Goal: Information Seeking & Learning: Learn about a topic

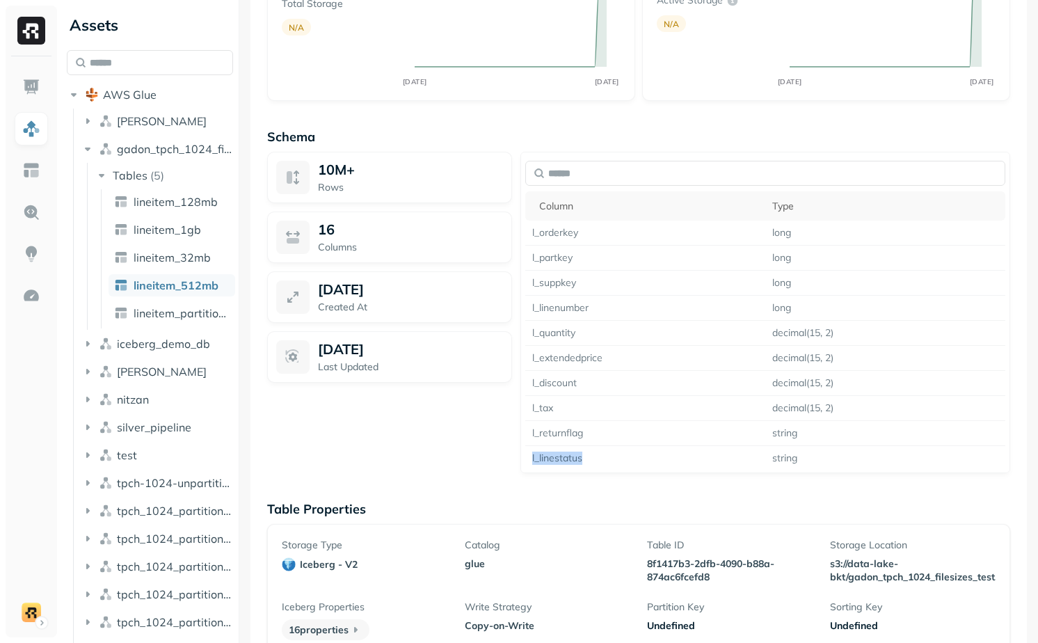
scroll to position [687, 0]
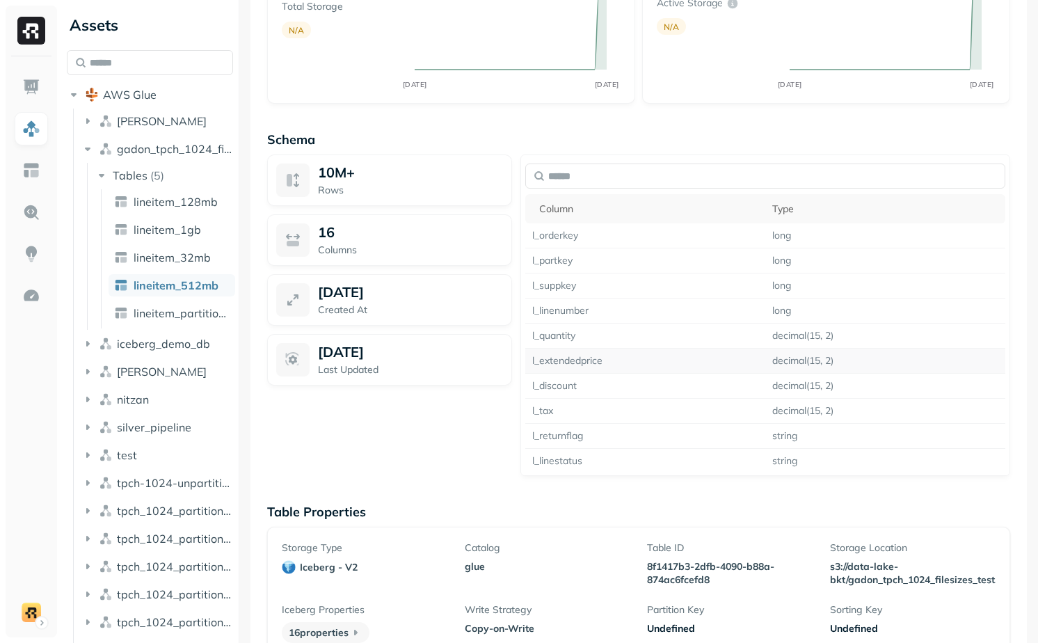
click at [580, 359] on td "l_extendedprice" at bounding box center [645, 360] width 240 height 25
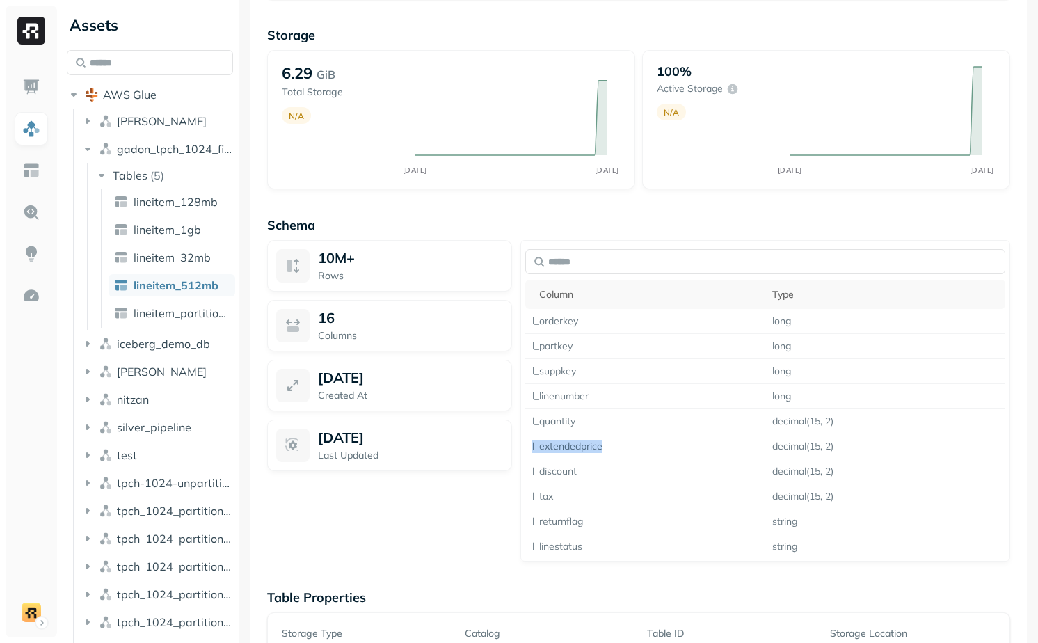
scroll to position [598, 0]
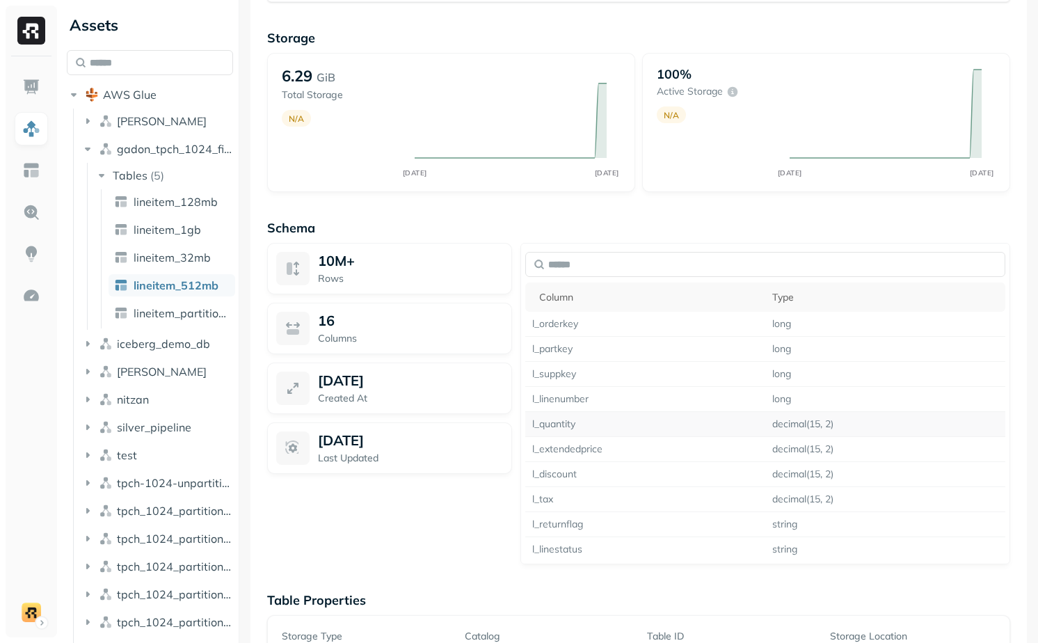
click at [559, 418] on td "l_quantity" at bounding box center [645, 424] width 240 height 25
copy td "l_quantity"
click at [570, 456] on td "l_extendedprice" at bounding box center [645, 449] width 240 height 25
click at [570, 449] on td "l_extendedprice" at bounding box center [645, 449] width 240 height 25
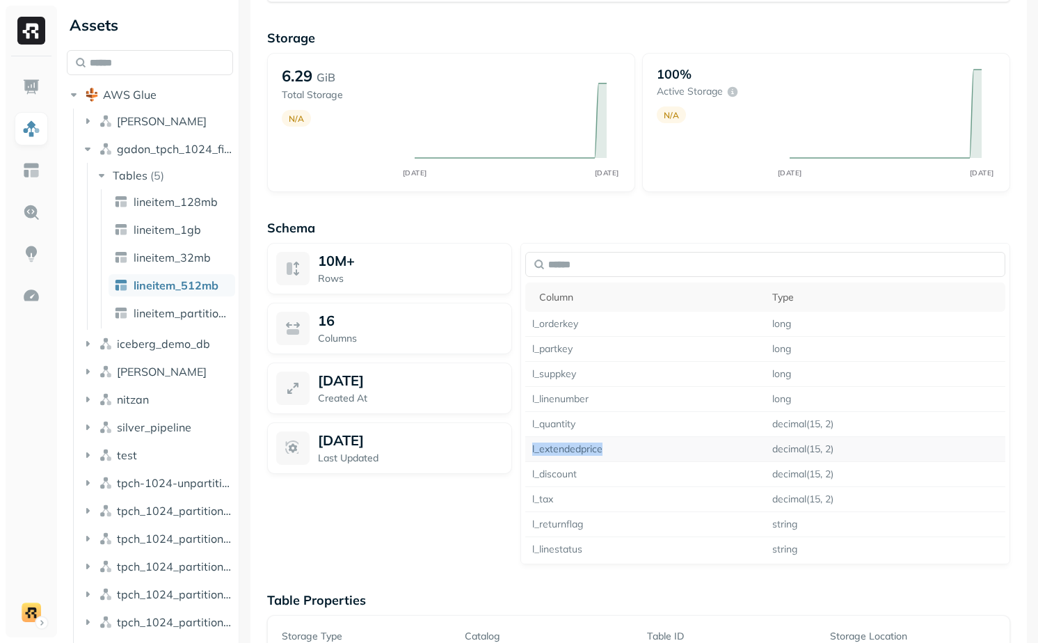
click at [570, 449] on td "l_extendedprice" at bounding box center [645, 449] width 240 height 25
copy td "l_extendedprice"
click at [504, 513] on div "10M+ Rows 16 Columns [DATE] Created At [DATE] Last Updated" at bounding box center [389, 403] width 245 height 321
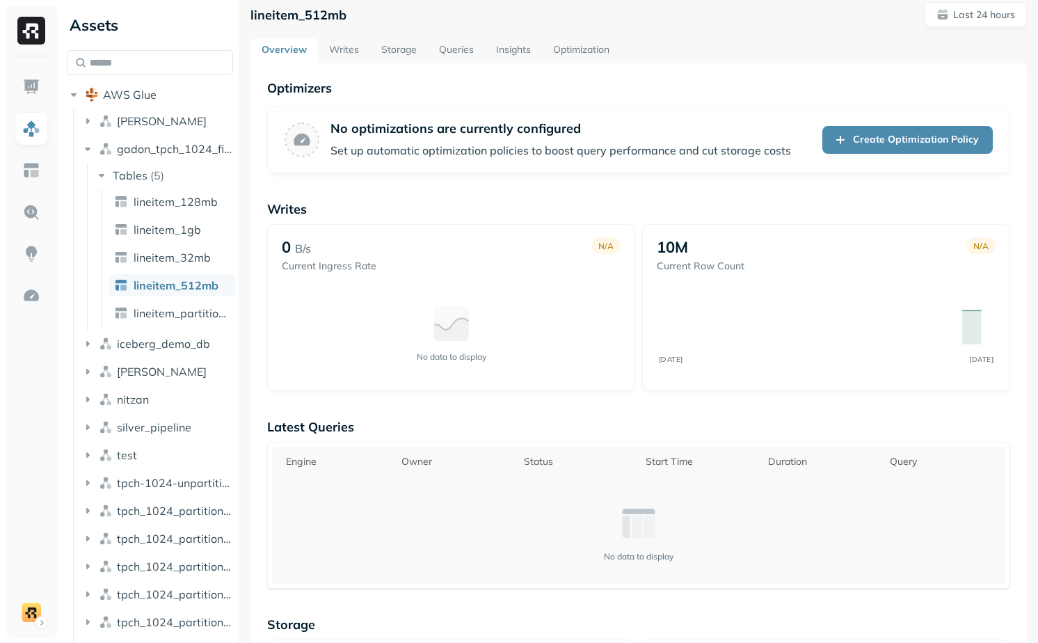
scroll to position [0, 0]
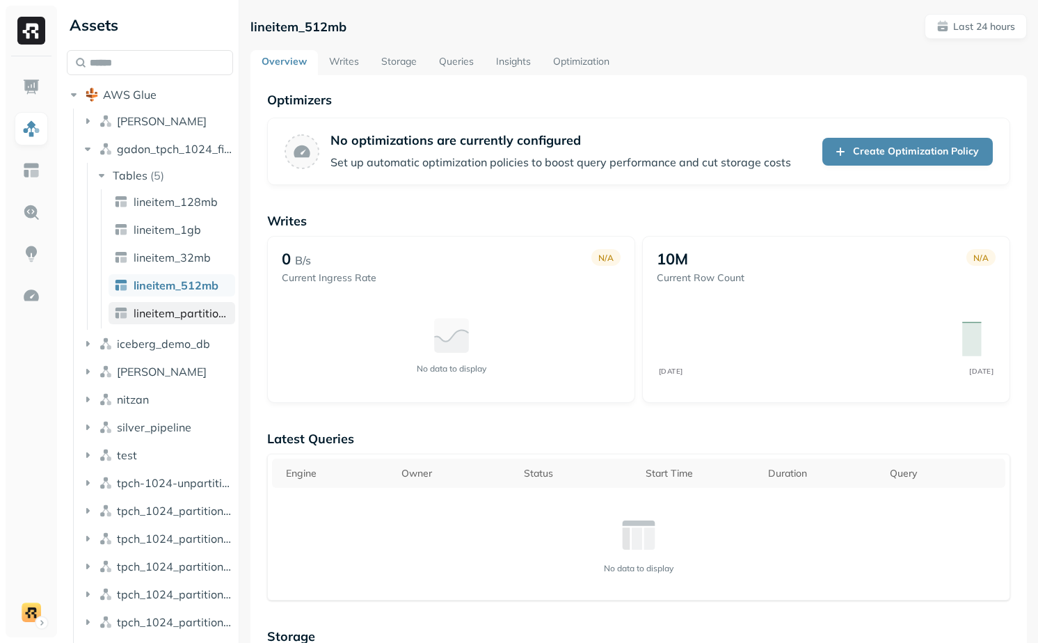
click at [168, 308] on span "lineitem_partitioned" at bounding box center [182, 313] width 96 height 14
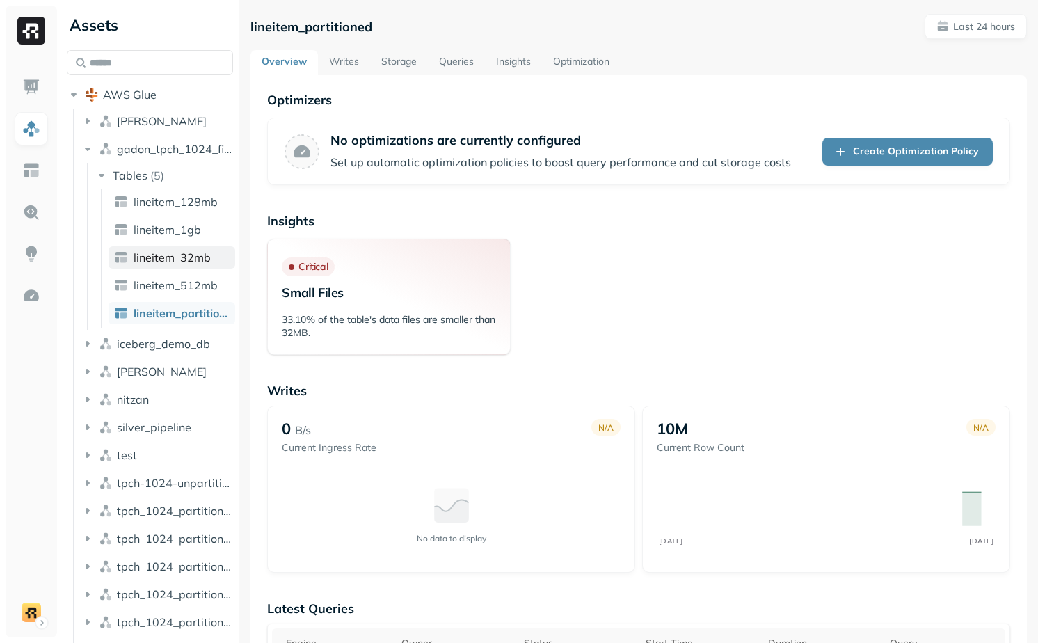
click at [196, 257] on span "lineitem_32mb" at bounding box center [172, 257] width 77 height 14
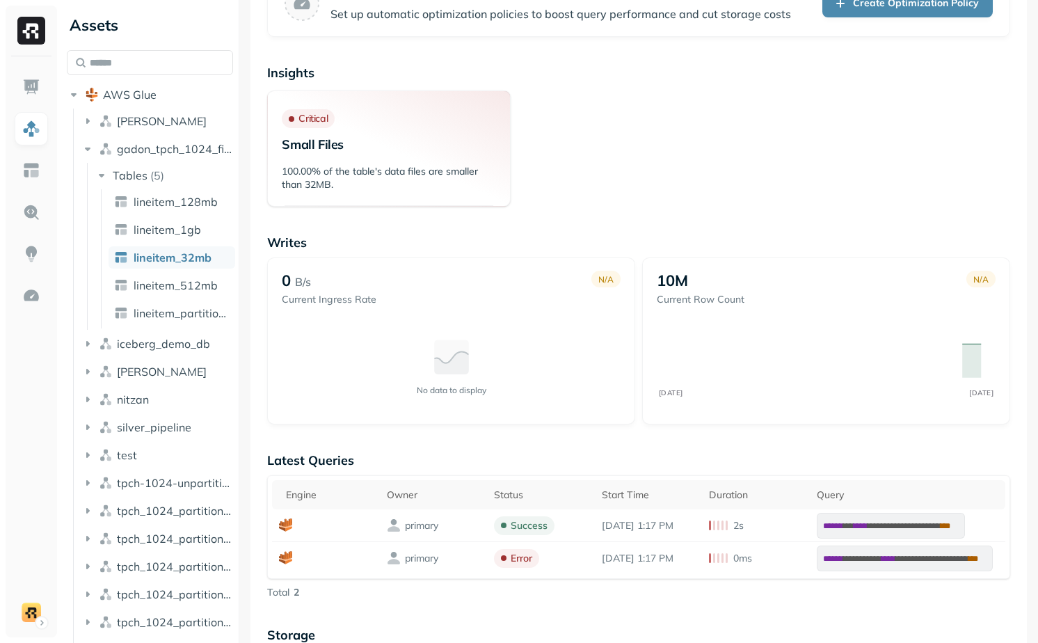
scroll to position [153, 0]
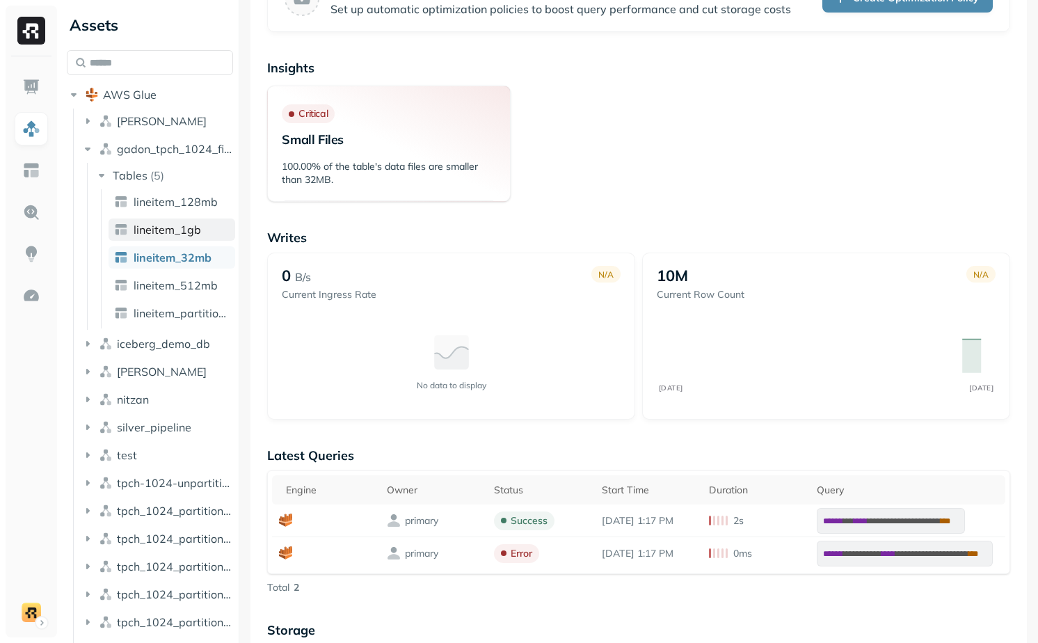
click at [171, 232] on span "lineitem_1gb" at bounding box center [167, 230] width 67 height 14
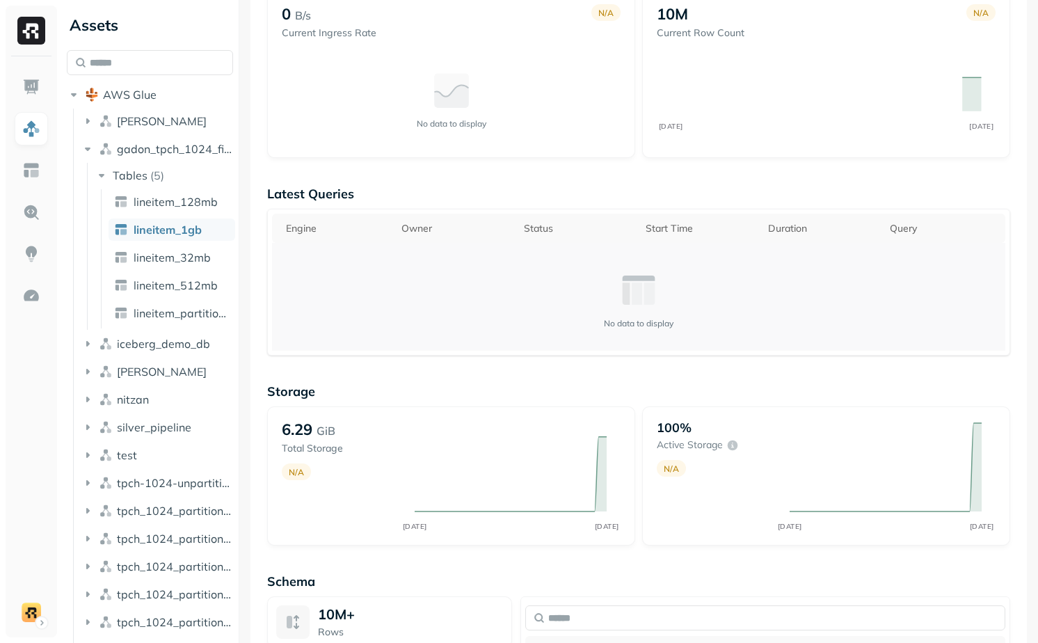
scroll to position [246, 0]
click at [168, 311] on span "lineitem_partitioned" at bounding box center [182, 313] width 96 height 14
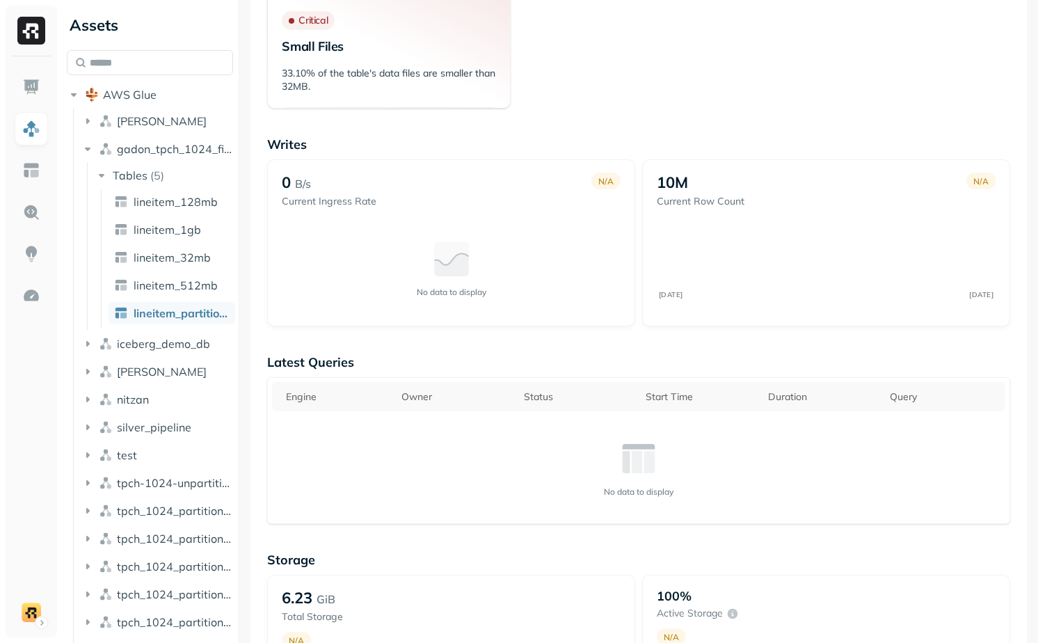
scroll to position [92, 0]
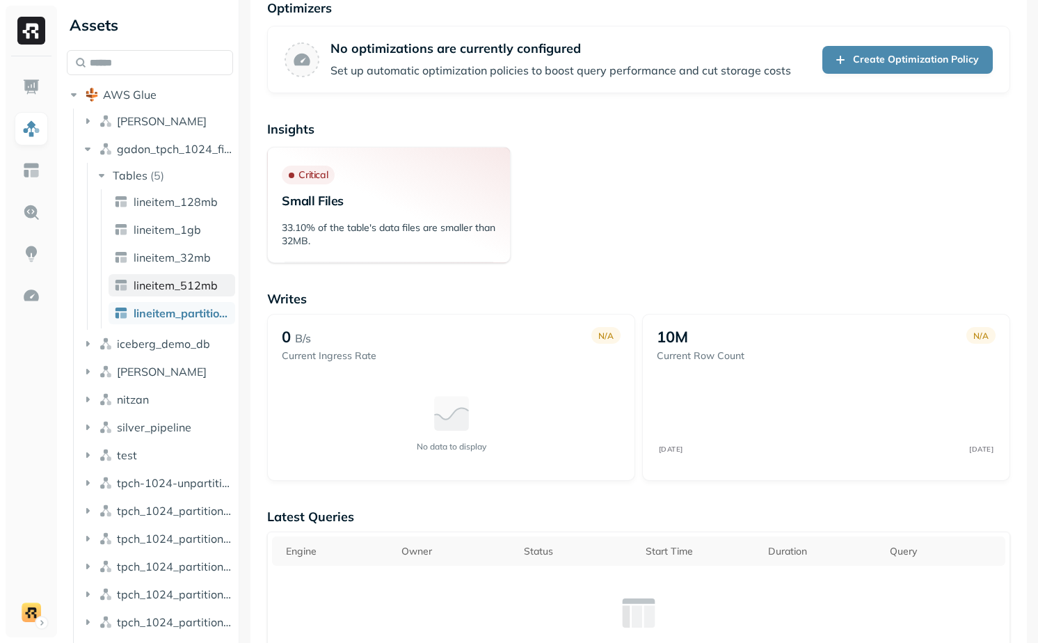
click at [172, 280] on span "lineitem_512mb" at bounding box center [176, 285] width 84 height 14
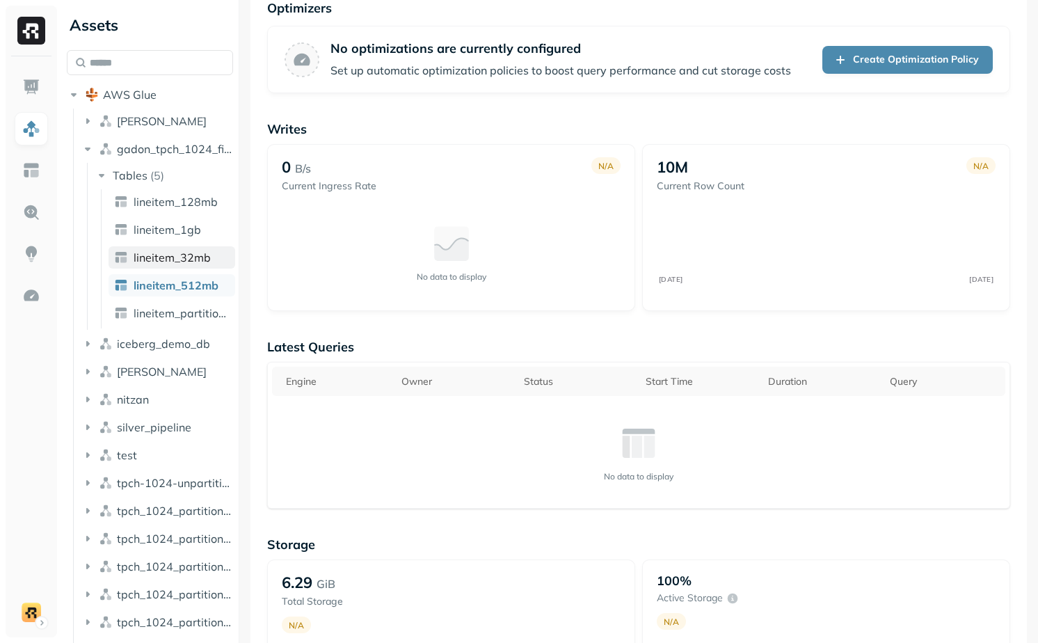
click at [174, 251] on span "lineitem_32mb" at bounding box center [172, 257] width 77 height 14
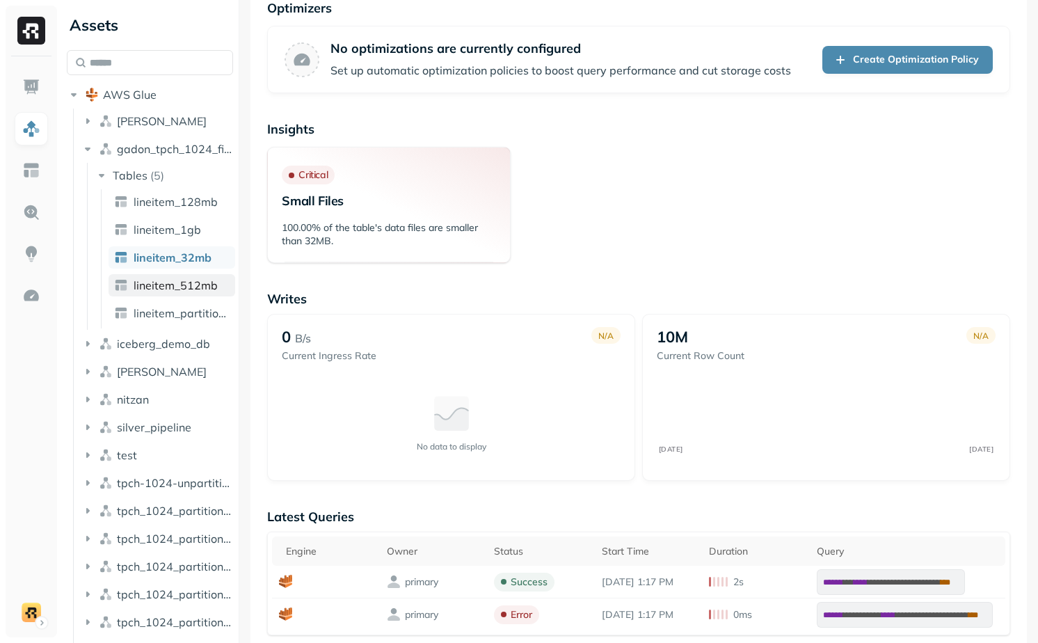
click at [174, 276] on link "lineitem_512mb" at bounding box center [172, 285] width 127 height 22
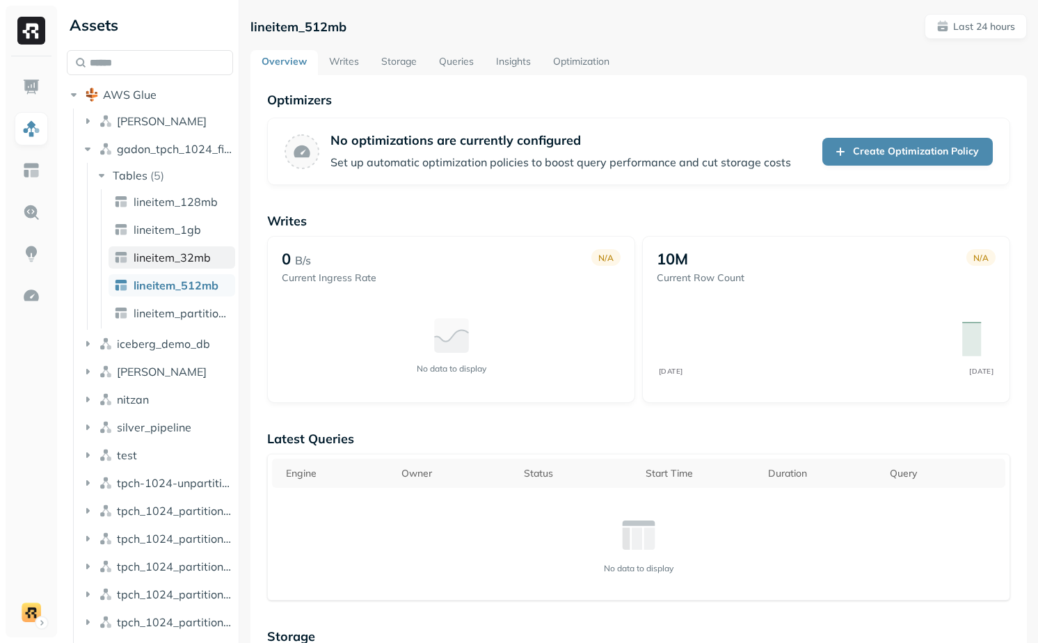
click at [184, 262] on span "lineitem_32mb" at bounding box center [172, 257] width 77 height 14
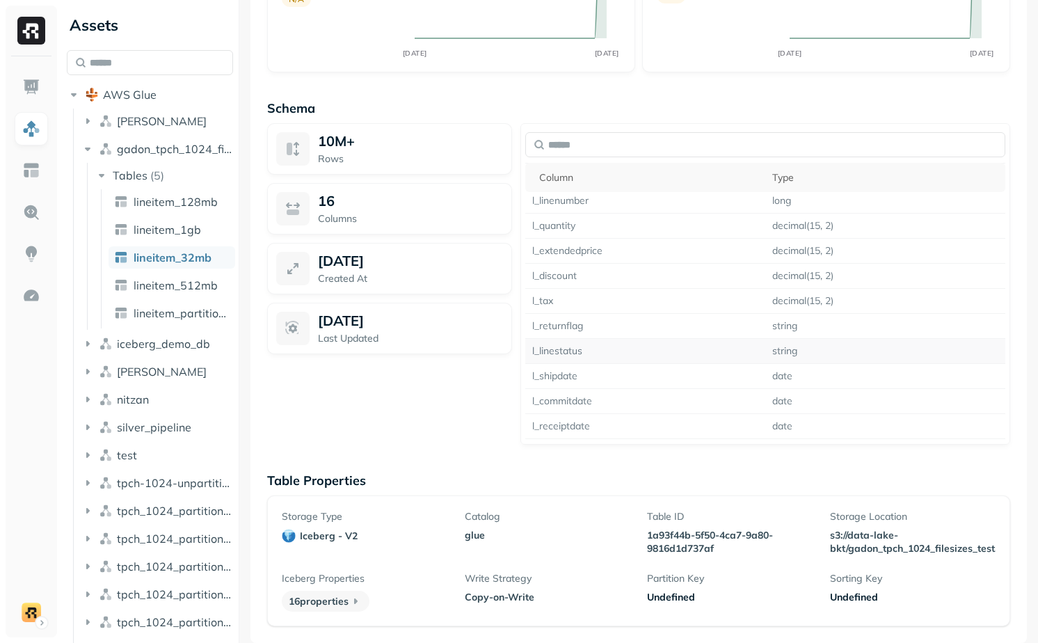
scroll to position [152, 0]
click at [563, 323] on td "l_commitdate" at bounding box center [645, 327] width 240 height 25
copy td "l_commitdate"
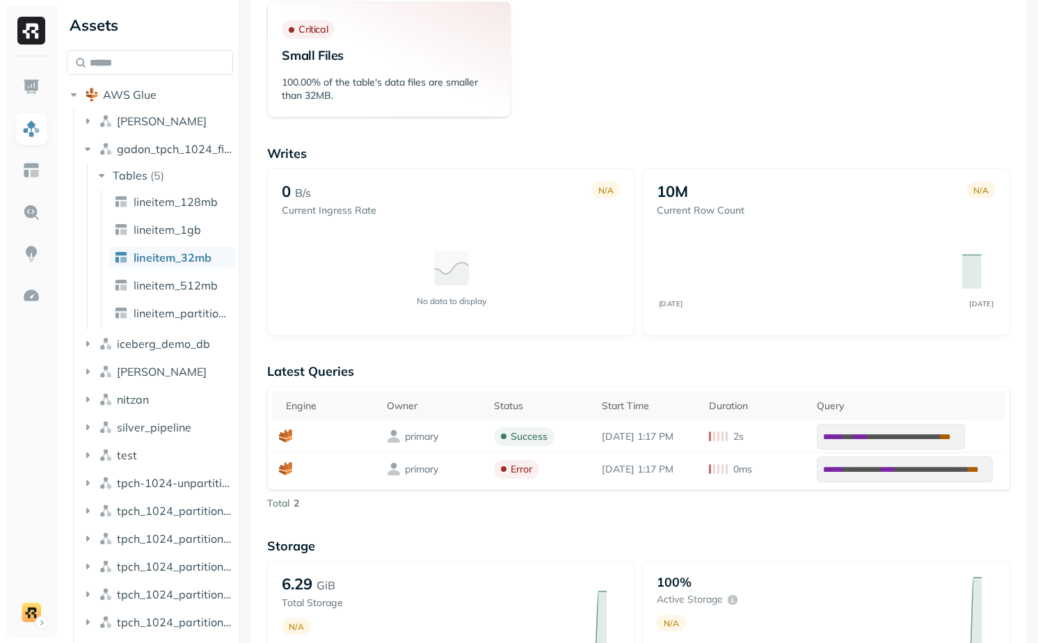
scroll to position [260, 0]
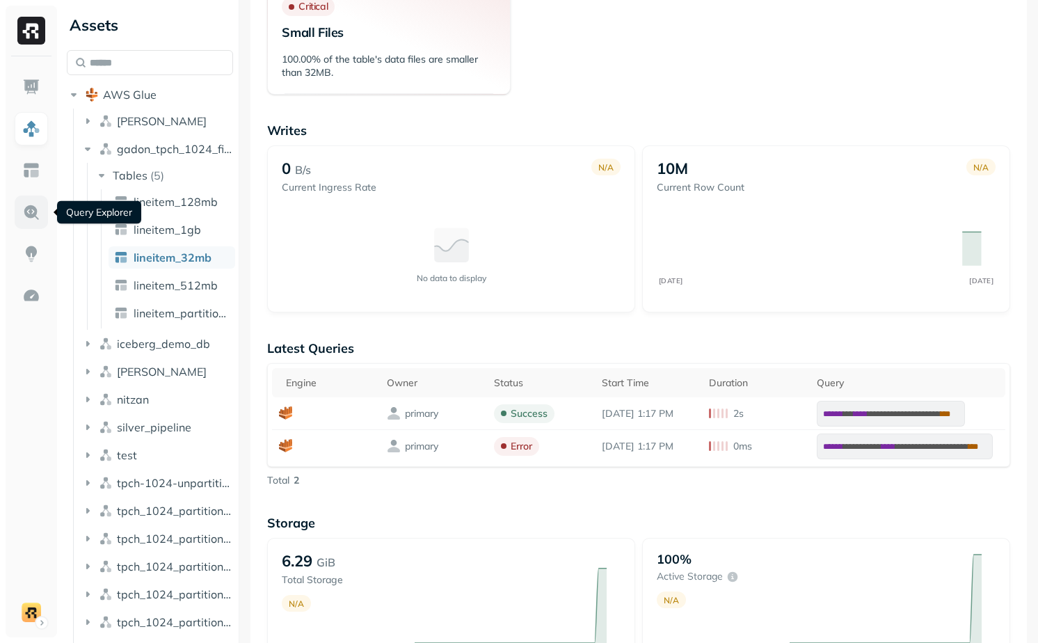
click at [30, 207] on img at bounding box center [31, 212] width 18 height 18
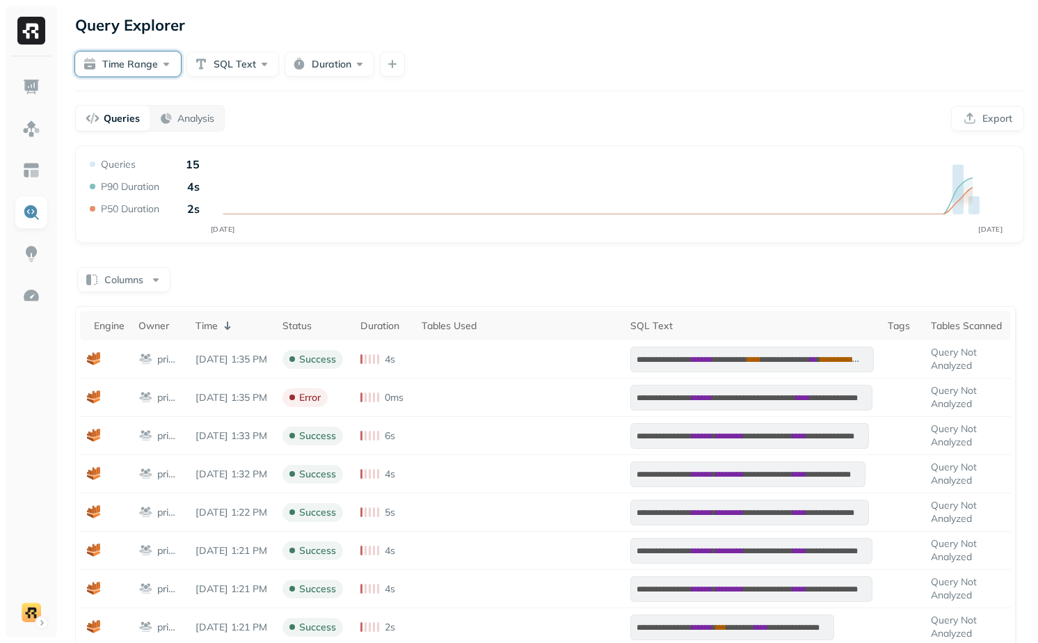
click at [143, 61] on button "Time Range" at bounding box center [128, 63] width 106 height 25
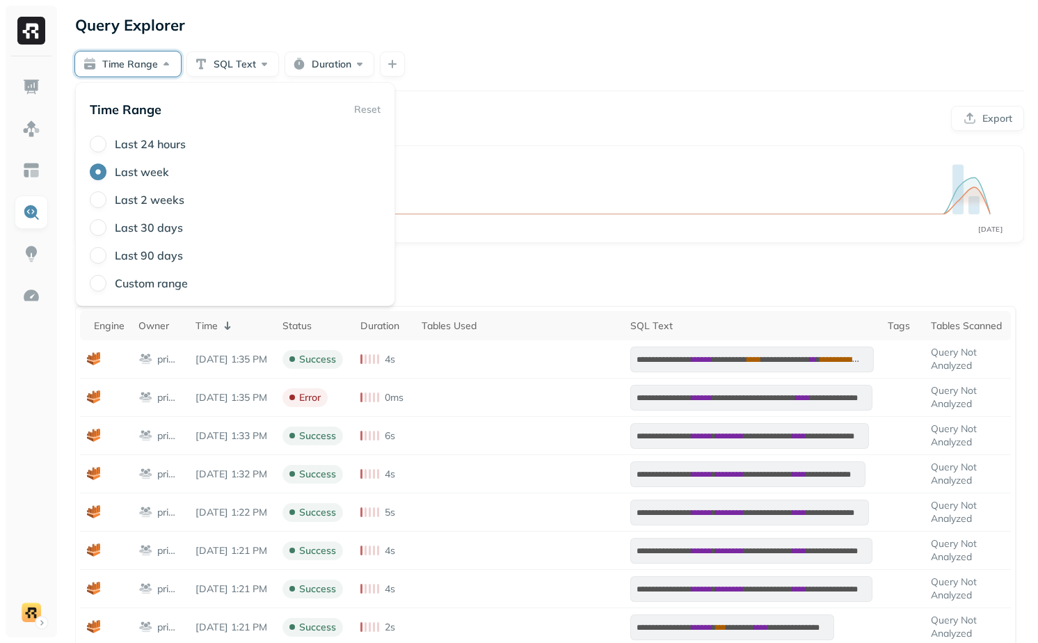
type button "3"
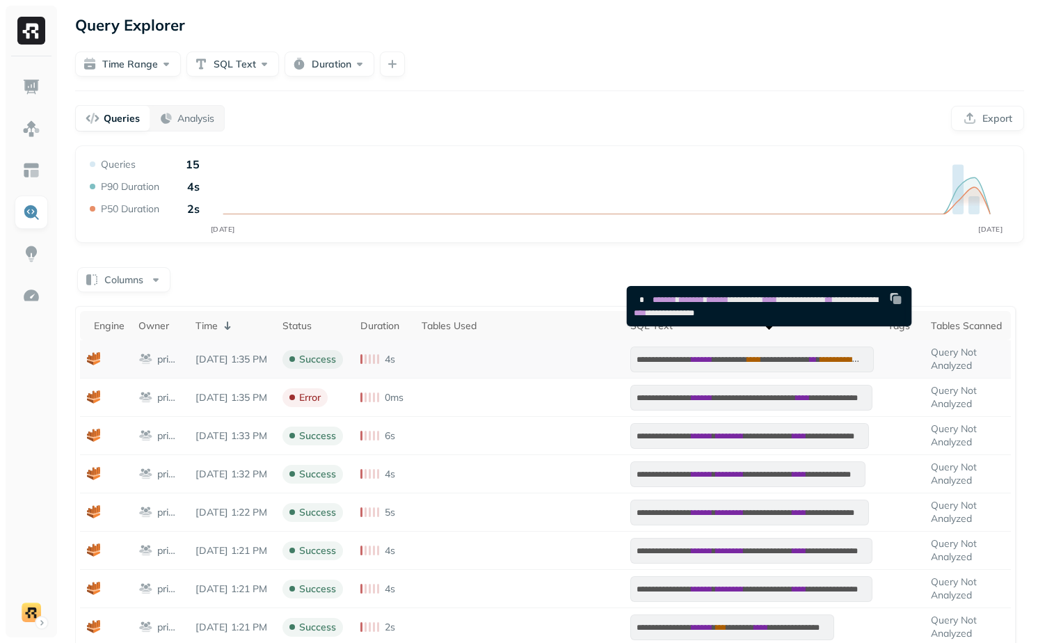
click at [712, 358] on span "******" at bounding box center [701, 359] width 21 height 8
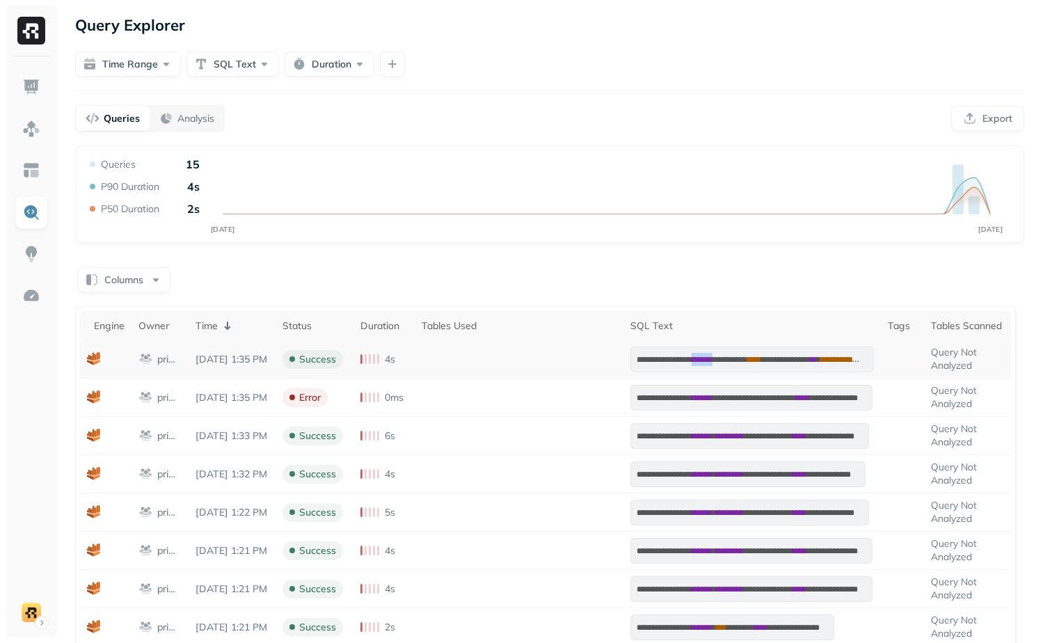
click at [712, 358] on span "******" at bounding box center [701, 359] width 21 height 8
click at [747, 358] on span "*********" at bounding box center [729, 359] width 35 height 8
click at [120, 274] on button "Columns" at bounding box center [123, 279] width 93 height 25
click at [120, 276] on button "Columns" at bounding box center [123, 279] width 93 height 25
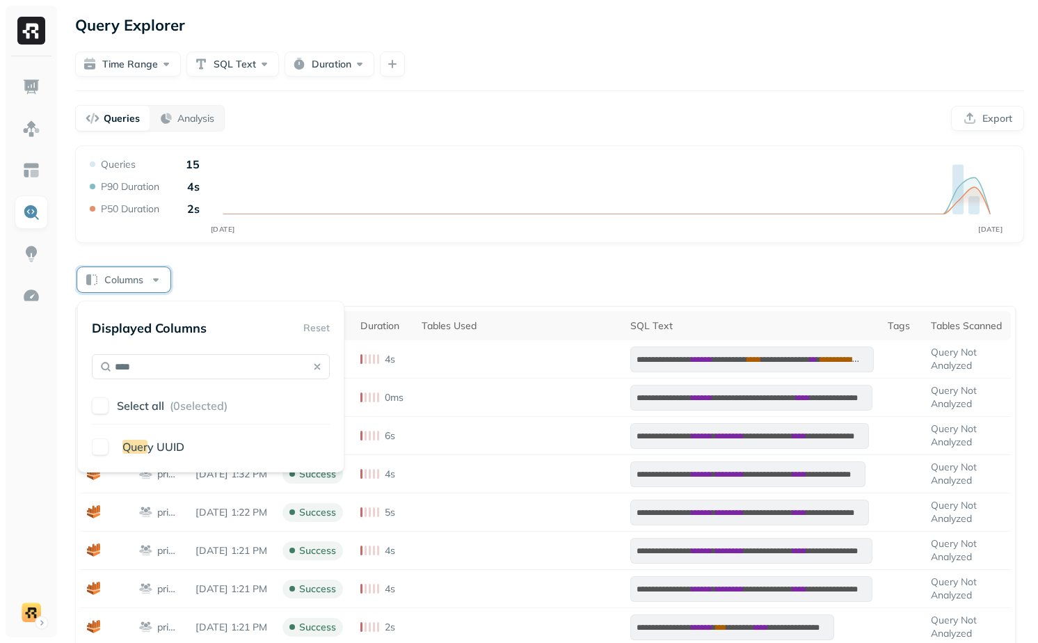
type input "****"
click at [139, 453] on span "Quer" at bounding box center [134, 447] width 25 height 14
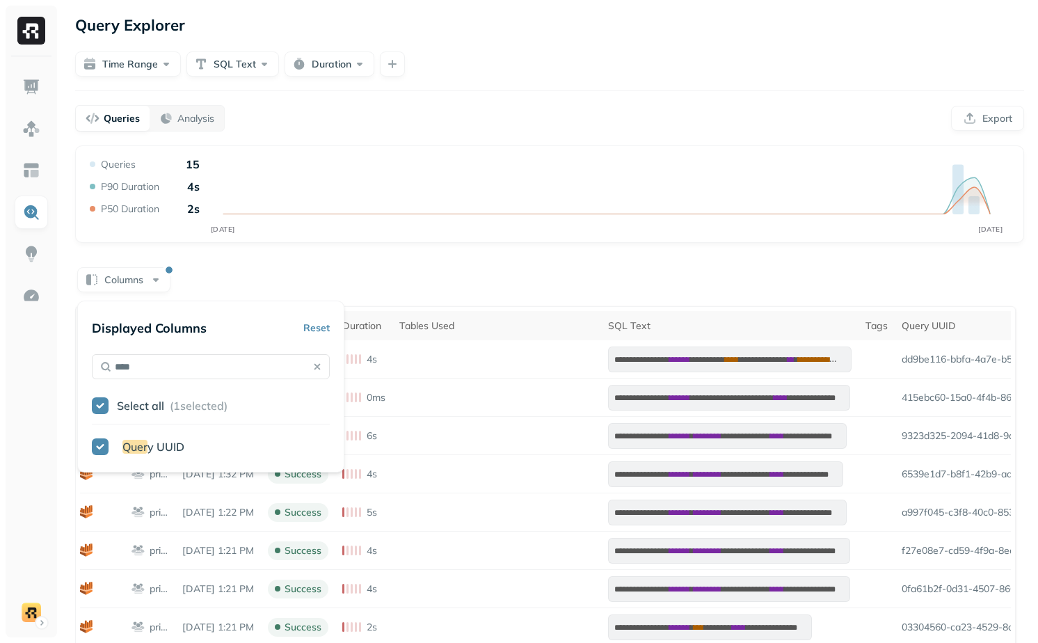
click at [469, 249] on div "**********" at bounding box center [549, 531] width 949 height 773
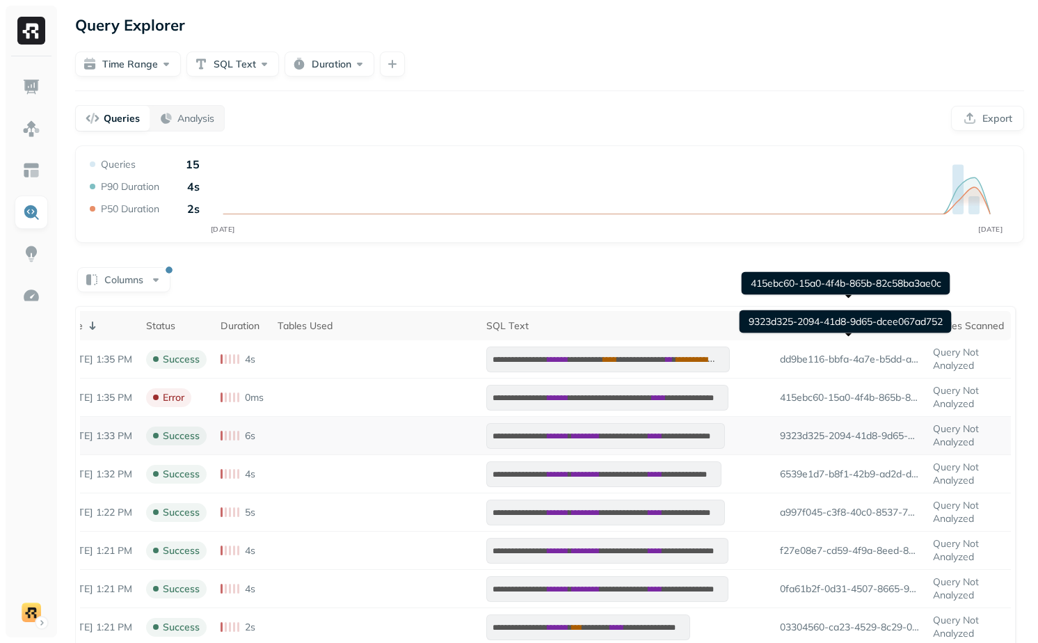
scroll to position [288, 0]
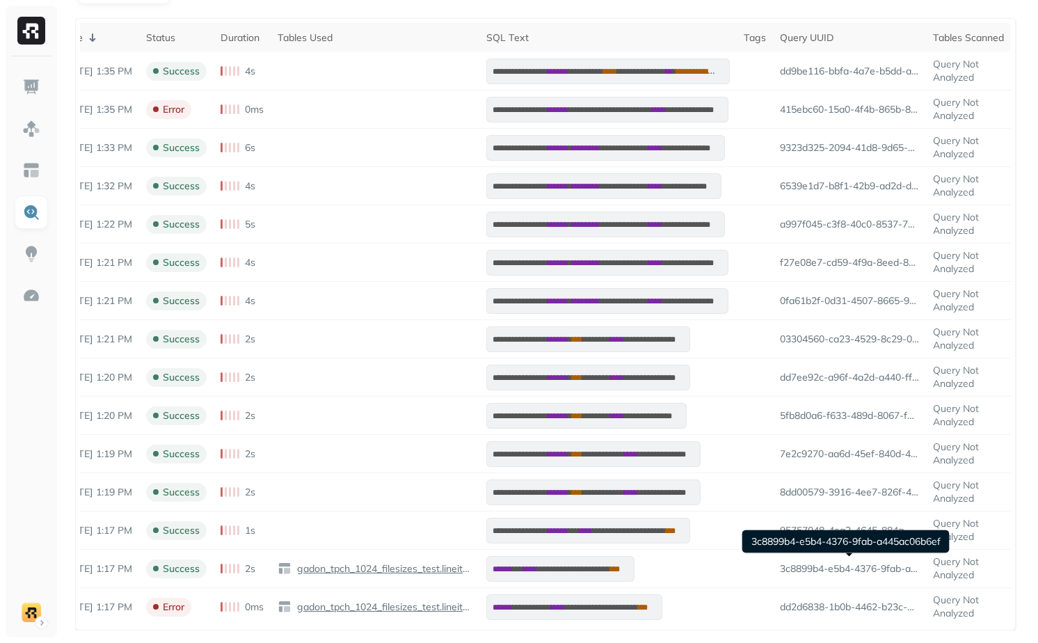
click at [872, 536] on div "3c8899b4-e5b4-4376-9fab-a445ac06b6ef 3c8899b4-e5b4-4376-9fab-a445ac06b6ef" at bounding box center [845, 541] width 207 height 23
copy div "3c8899b4-e5b4-4376-9fab-a445ac06b6ef"
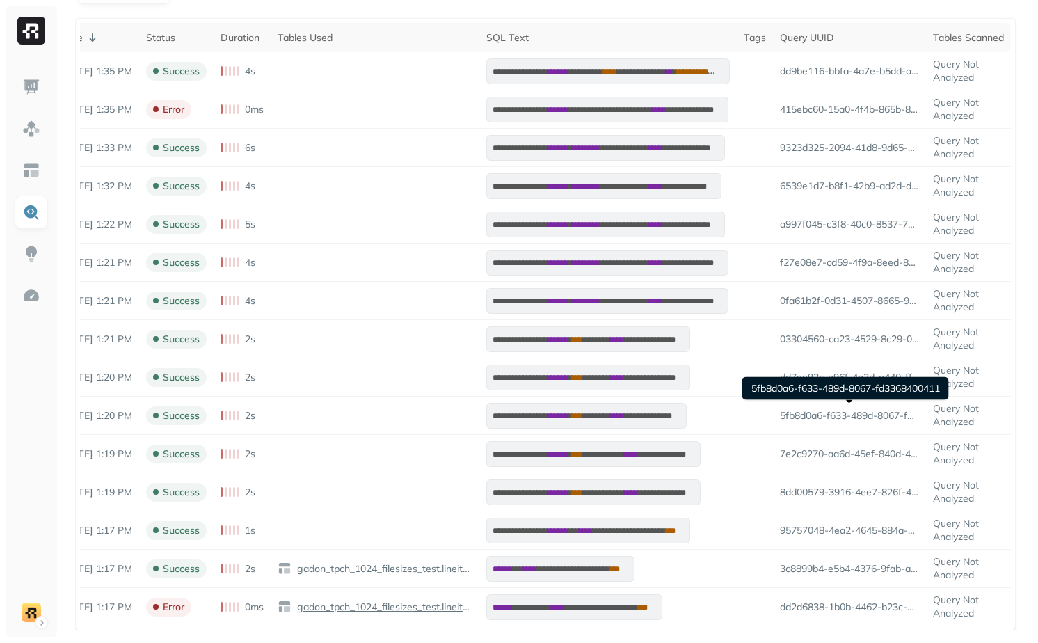
click at [793, 383] on div "5fb8d0a6-f633-489d-8067-fd3368400411 5fb8d0a6-f633-489d-8067-fd3368400411" at bounding box center [845, 388] width 207 height 23
copy div "5fb8d0a6-f633-489d-8067-fd3368400411"
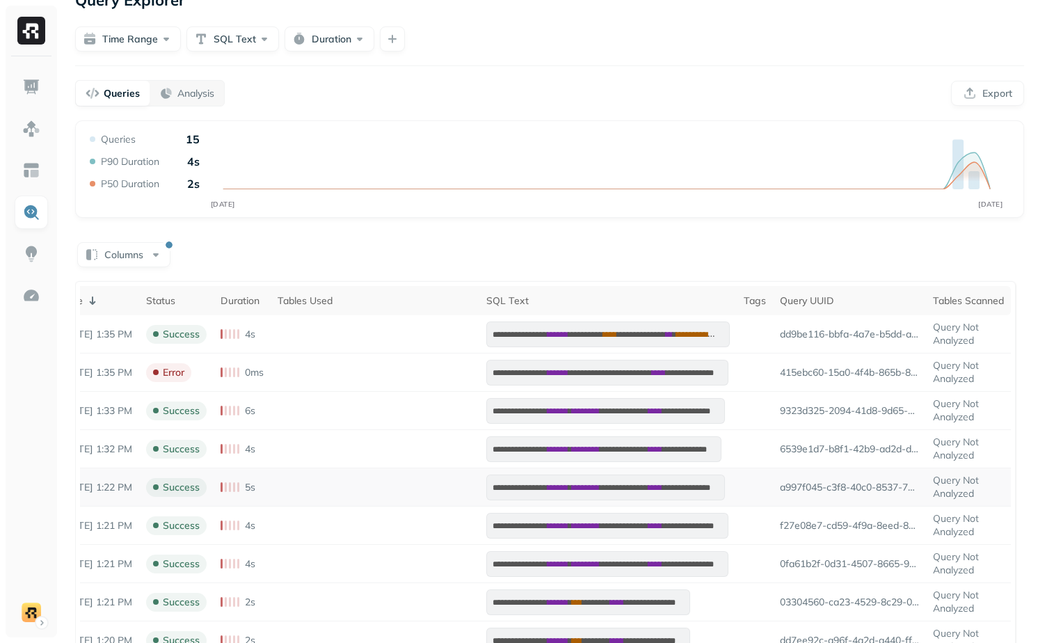
scroll to position [0, 0]
